Goal: Find specific page/section: Find specific page/section

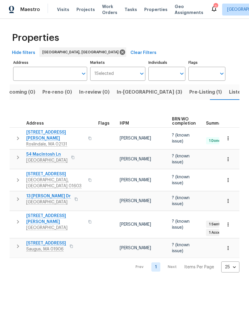
click at [229, 95] on span "Listed (13)" at bounding box center [241, 92] width 24 height 8
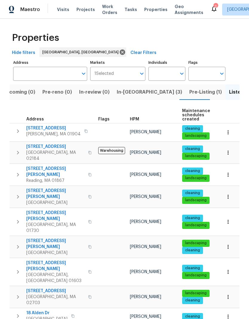
click at [60, 70] on input "Address" at bounding box center [45, 74] width 65 height 14
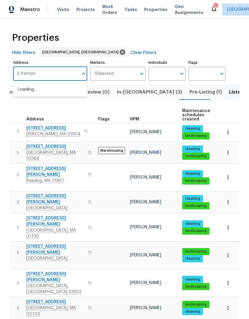
type input "2 fremont"
click at [57, 89] on li "[STREET_ADDRESS]" at bounding box center [50, 90] width 74 height 10
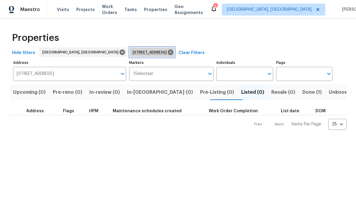
click at [168, 54] on icon at bounding box center [170, 51] width 5 height 5
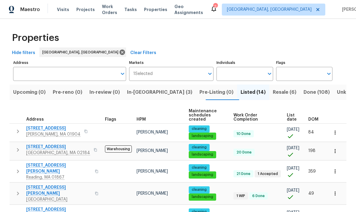
click at [57, 74] on input "Address" at bounding box center [65, 74] width 104 height 14
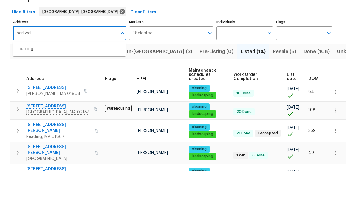
type input "[PERSON_NAME]"
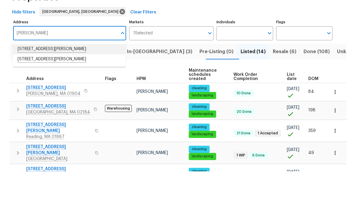
click at [64, 85] on li "[STREET_ADDRESS][PERSON_NAME]" at bounding box center [69, 90] width 113 height 10
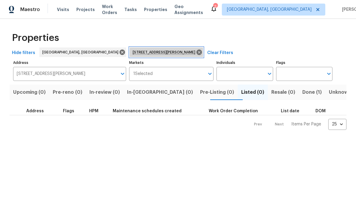
click at [196, 54] on icon at bounding box center [198, 51] width 5 height 5
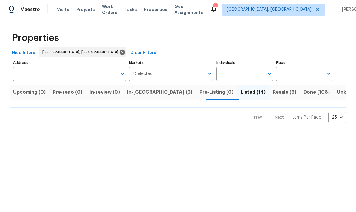
click at [89, 74] on input "Address" at bounding box center [65, 74] width 104 height 14
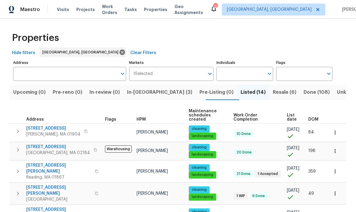
click at [87, 73] on input "Address" at bounding box center [65, 74] width 104 height 14
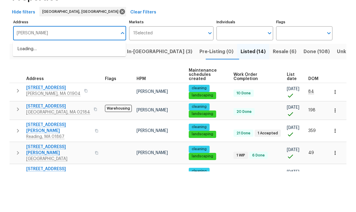
type input "[PERSON_NAME]"
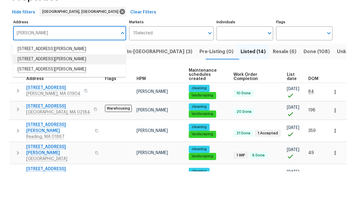
click at [69, 95] on li "[STREET_ADDRESS][PERSON_NAME]" at bounding box center [69, 100] width 113 height 10
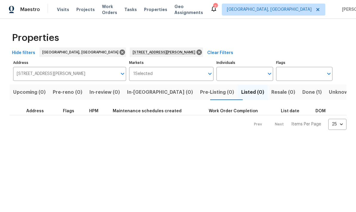
click at [126, 74] on button "Open" at bounding box center [122, 73] width 8 height 8
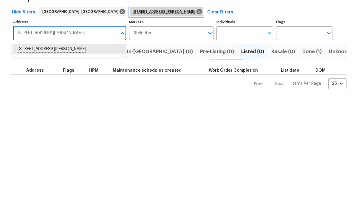
click at [196, 49] on icon at bounding box center [199, 52] width 7 height 7
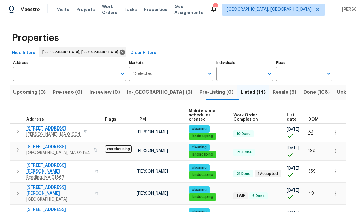
click at [96, 72] on input "Address" at bounding box center [65, 74] width 104 height 14
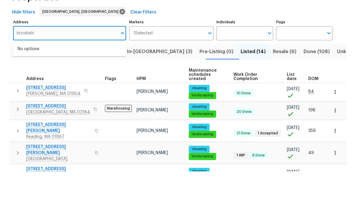
type input "brooksbie"
click at [67, 85] on li "[STREET_ADDRESS]" at bounding box center [69, 90] width 113 height 10
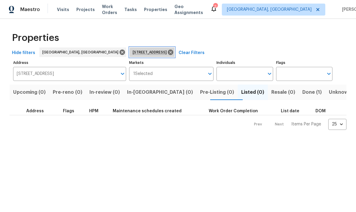
click at [168, 53] on icon at bounding box center [170, 51] width 5 height 5
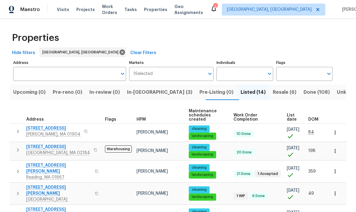
click at [95, 74] on input "Address" at bounding box center [65, 74] width 104 height 14
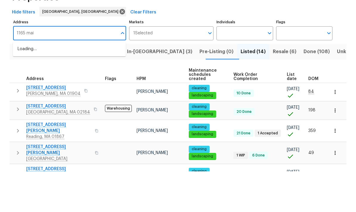
type input "1165 main"
click at [61, 85] on li "[STREET_ADDRESS]" at bounding box center [69, 90] width 113 height 10
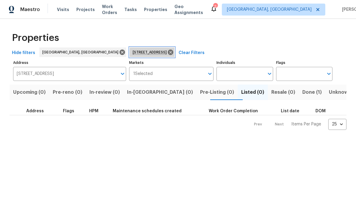
click at [168, 53] on icon at bounding box center [170, 51] width 5 height 5
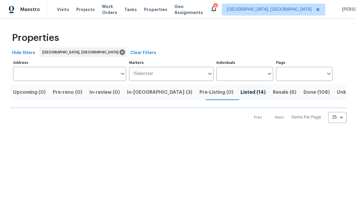
click at [109, 77] on input "Address" at bounding box center [65, 74] width 104 height 14
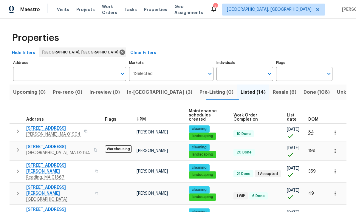
click at [88, 71] on input "Address" at bounding box center [65, 74] width 104 height 14
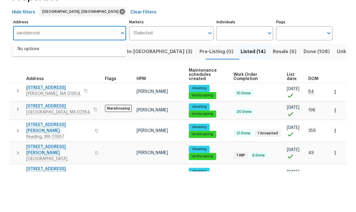
type input "[PERSON_NAME]"
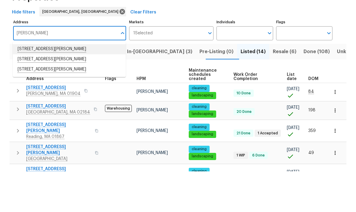
click at [62, 85] on li "[STREET_ADDRESS][PERSON_NAME]" at bounding box center [69, 90] width 113 height 10
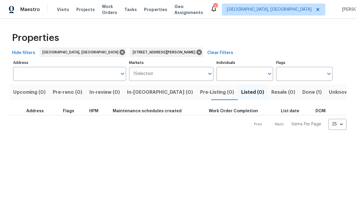
type input "[STREET_ADDRESS][PERSON_NAME]"
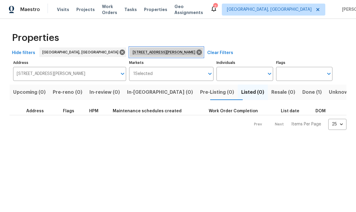
click at [196, 52] on icon at bounding box center [199, 52] width 7 height 7
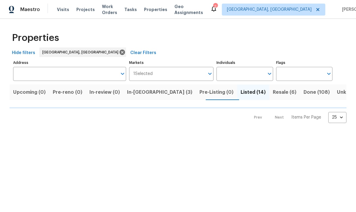
click at [97, 75] on input "Address" at bounding box center [65, 74] width 104 height 14
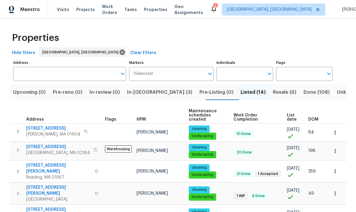
click at [86, 74] on input "Address" at bounding box center [65, 74] width 104 height 14
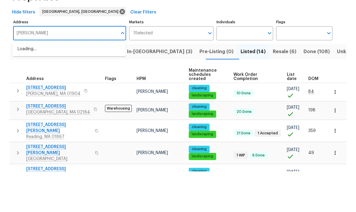
type input "kosta"
click at [66, 85] on li "[STREET_ADDRESS]" at bounding box center [69, 90] width 113 height 10
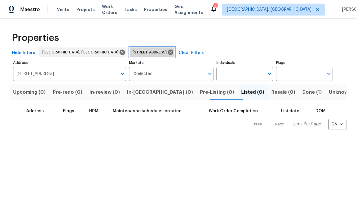
click at [167, 54] on icon at bounding box center [170, 52] width 7 height 7
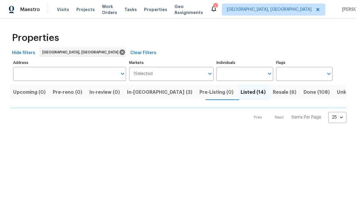
click at [91, 76] on input "Address" at bounding box center [65, 74] width 104 height 14
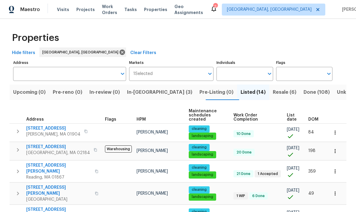
click at [92, 69] on input "Address" at bounding box center [65, 74] width 104 height 14
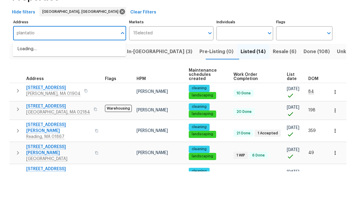
type input "plantation"
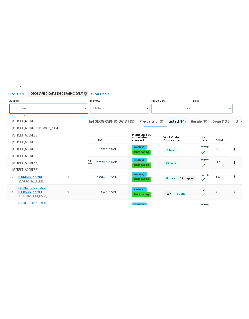
scroll to position [76, 0]
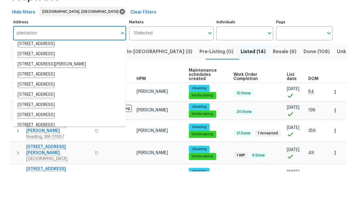
click at [71, 90] on li "[STREET_ADDRESS]" at bounding box center [69, 95] width 113 height 10
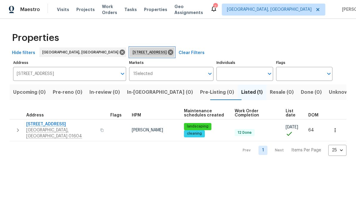
click at [167, 55] on icon at bounding box center [170, 52] width 7 height 7
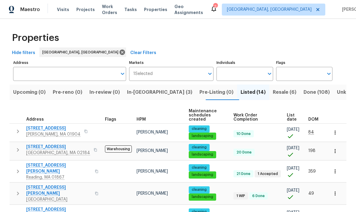
click at [95, 72] on input "Address" at bounding box center [65, 74] width 104 height 14
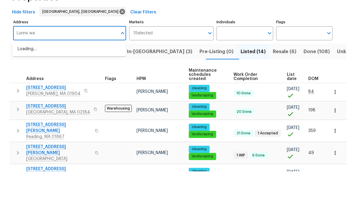
type input "Lunns way"
click at [59, 85] on li "[STREET_ADDRESS]" at bounding box center [69, 90] width 113 height 10
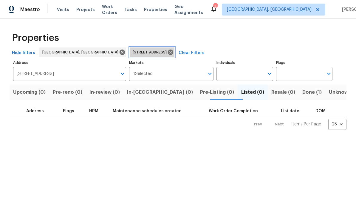
click at [168, 54] on icon at bounding box center [170, 51] width 5 height 5
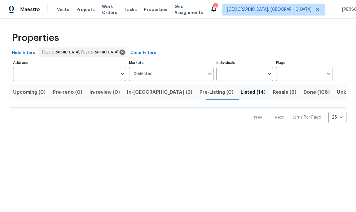
click at [90, 73] on input "Address" at bounding box center [65, 74] width 104 height 14
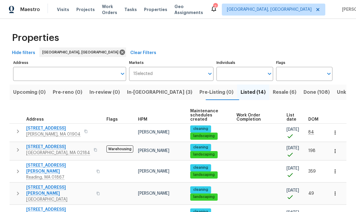
click at [84, 74] on input "Address" at bounding box center [65, 74] width 104 height 14
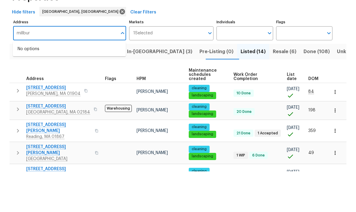
type input "millbury"
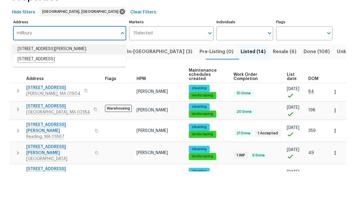
click at [62, 85] on li "[STREET_ADDRESS][PERSON_NAME]" at bounding box center [69, 90] width 113 height 10
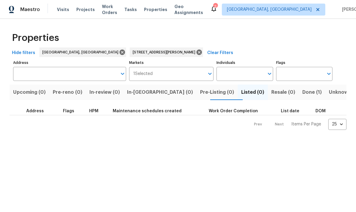
type input "[STREET_ADDRESS][PERSON_NAME]"
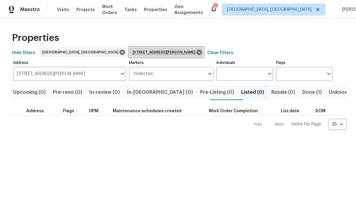
click at [196, 53] on icon at bounding box center [198, 51] width 5 height 5
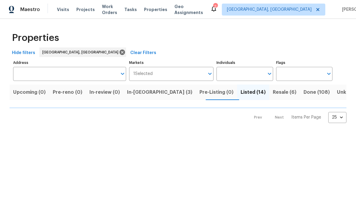
click at [89, 75] on input "Address" at bounding box center [65, 74] width 104 height 14
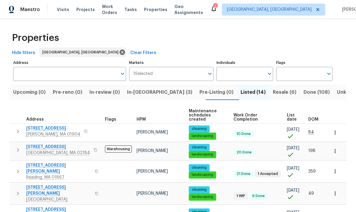
click at [92, 72] on input "Address" at bounding box center [65, 74] width 104 height 14
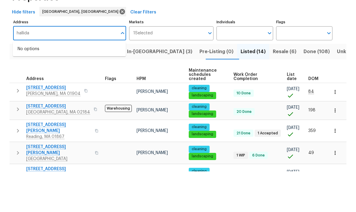
type input "[PERSON_NAME]"
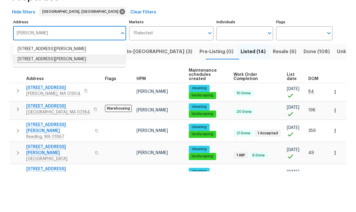
click at [61, 95] on li "[STREET_ADDRESS][PERSON_NAME]" at bounding box center [69, 100] width 113 height 10
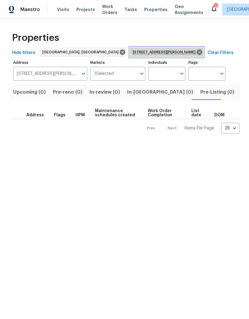
click at [196, 53] on icon at bounding box center [198, 51] width 5 height 5
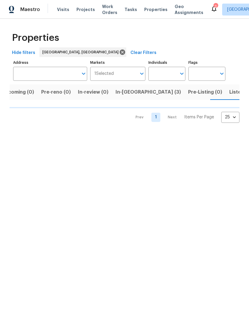
scroll to position [0, 12]
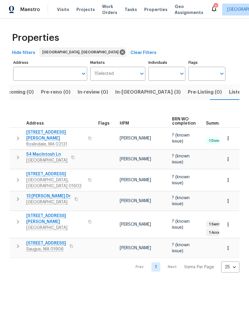
click at [225, 97] on button "Listed (14)" at bounding box center [241, 92] width 32 height 16
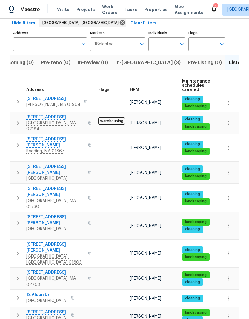
scroll to position [28, 0]
